Goal: Information Seeking & Learning: Stay updated

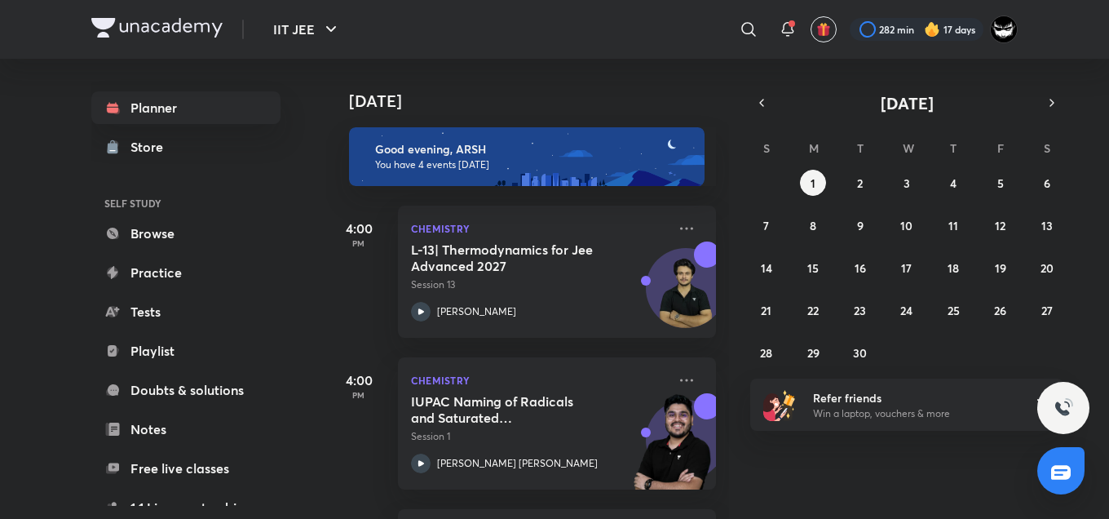
click at [909, 501] on div "[DATE] Good evening, ARSH You have 4 events [DATE] 4:00 PM Chemistry L-13| Ther…" at bounding box center [715, 289] width 779 height 460
click at [854, 501] on div "[DATE] Good evening, ARSH You have 4 events [DATE] 4:00 PM Chemistry L-13| Ther…" at bounding box center [715, 289] width 779 height 460
